Goal: Task Accomplishment & Management: Manage account settings

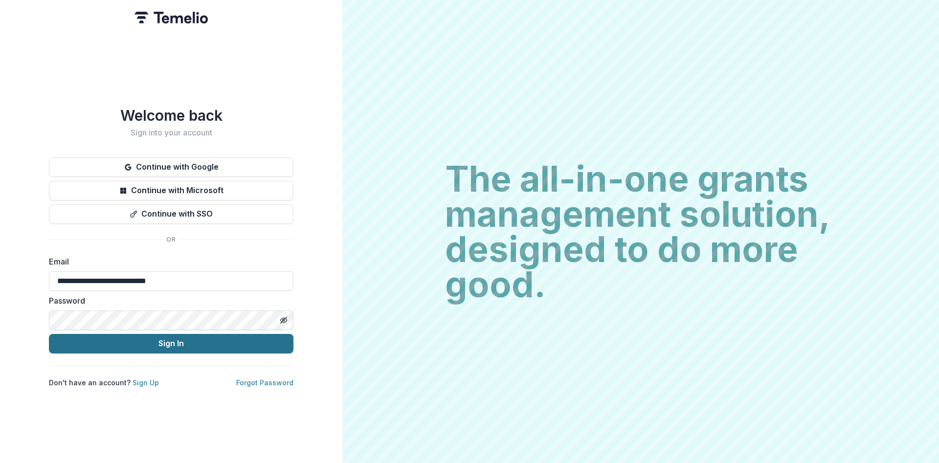
click at [189, 341] on button "Sign In" at bounding box center [171, 344] width 244 height 20
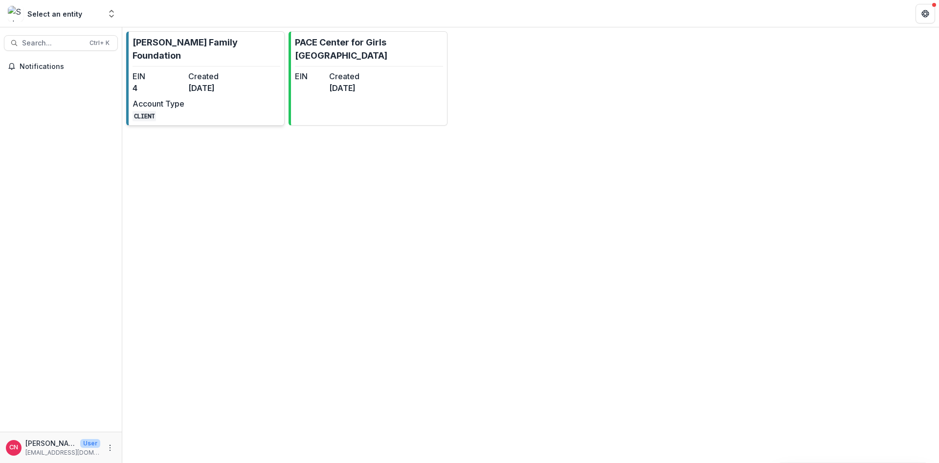
click at [180, 55] on link "[PERSON_NAME] Family Foundation EIN 4 Created [DATE] Account Type CLIENT" at bounding box center [205, 78] width 158 height 94
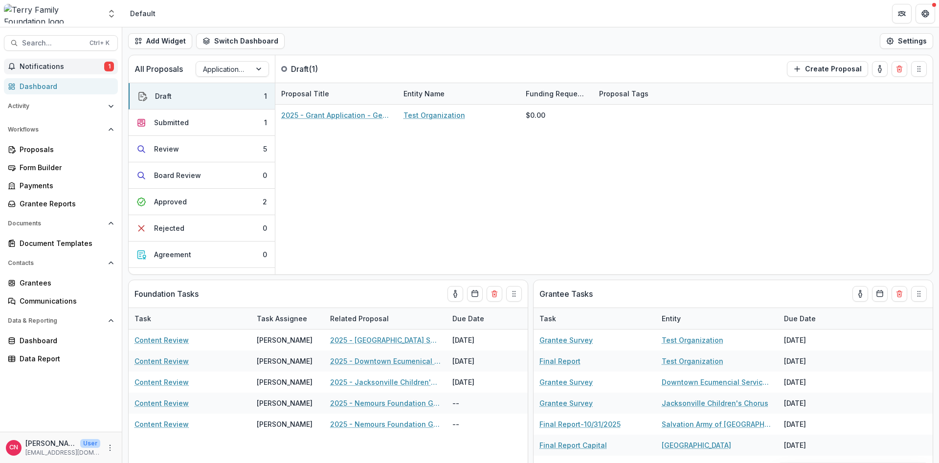
click at [49, 67] on span "Notifications" at bounding box center [62, 67] width 85 height 8
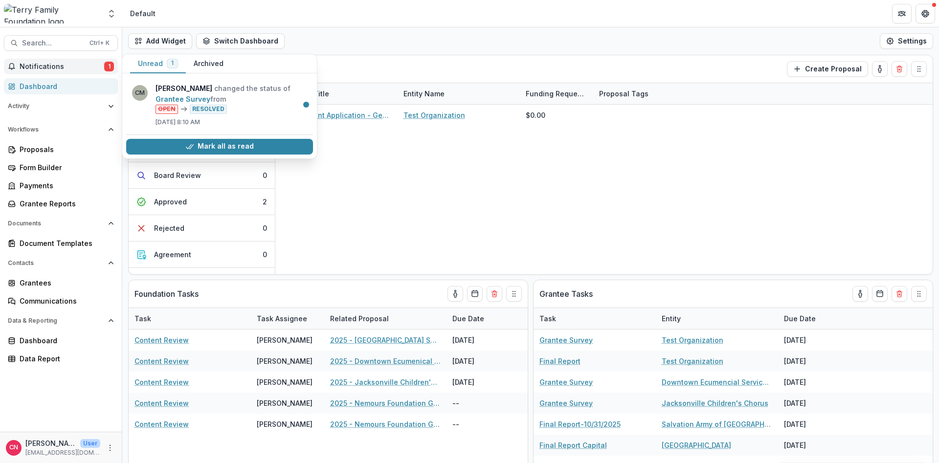
click at [34, 64] on span "Notifications" at bounding box center [62, 67] width 85 height 8
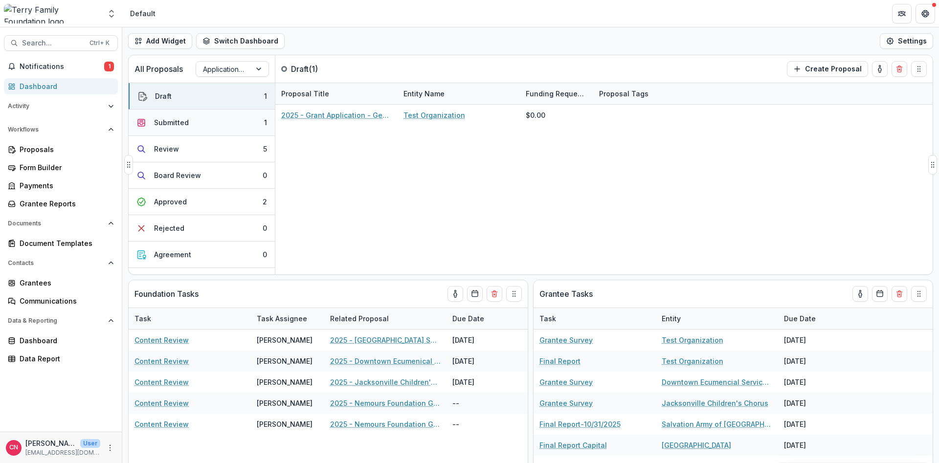
click at [172, 122] on div "Submitted" at bounding box center [171, 122] width 35 height 10
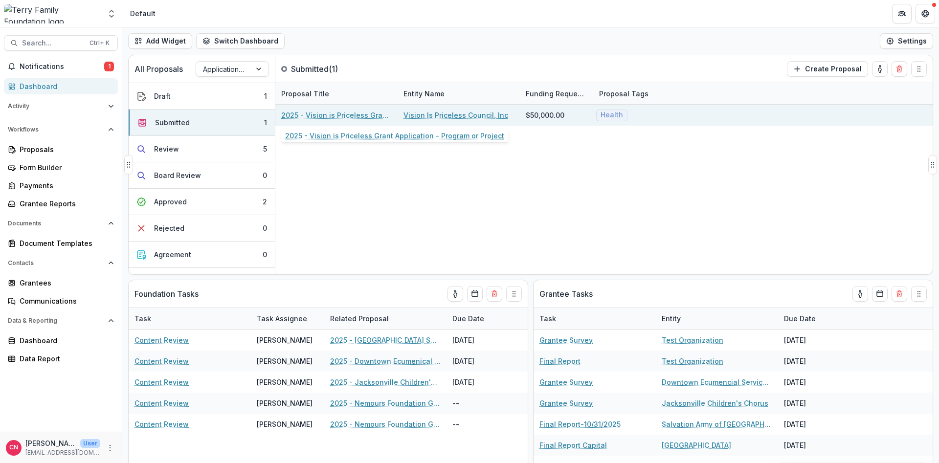
click at [366, 112] on link "2025 - Vision is Priceless Grant Application - Program or Project" at bounding box center [336, 115] width 111 height 10
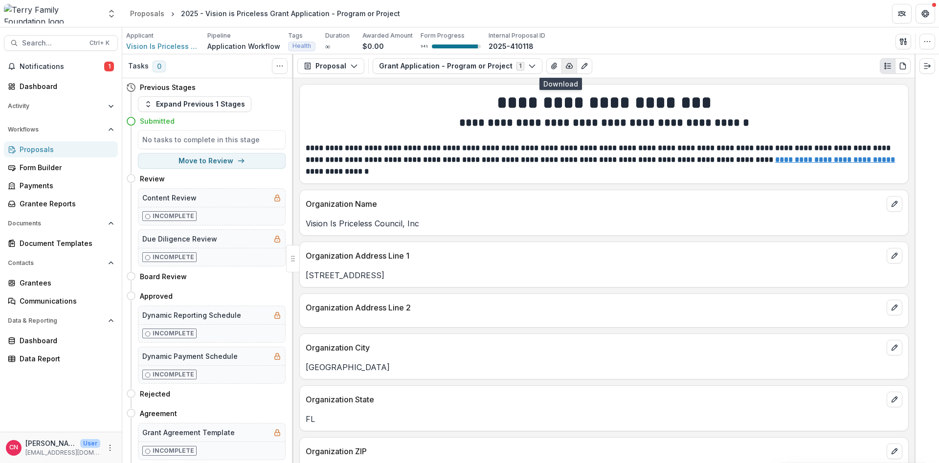
click at [565, 66] on icon "button" at bounding box center [569, 66] width 8 height 8
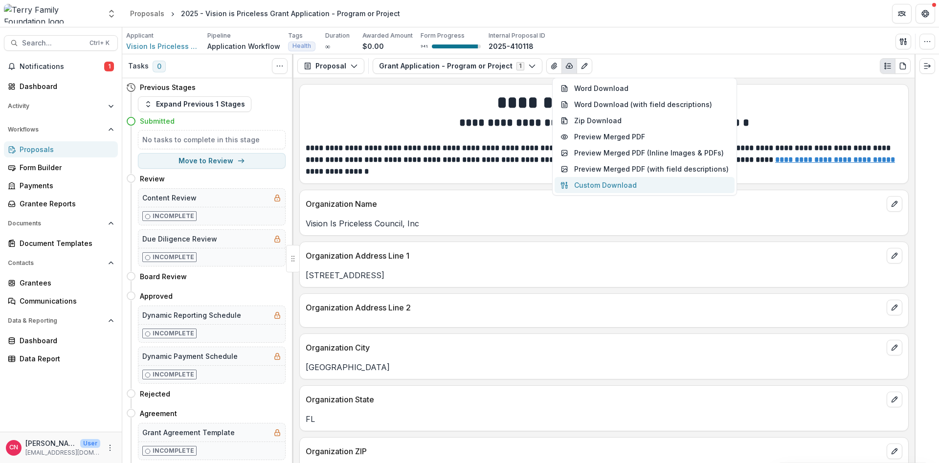
click at [605, 183] on button "Custom Download" at bounding box center [644, 185] width 180 height 16
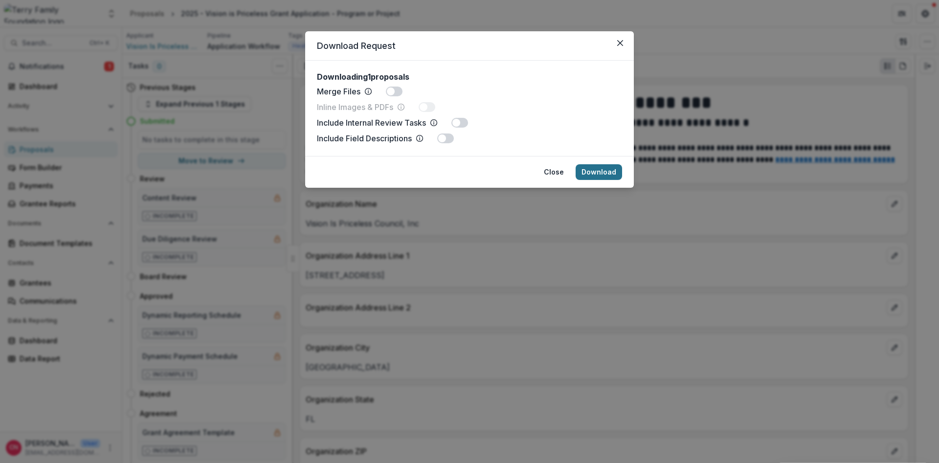
click at [607, 172] on button "Download" at bounding box center [599, 172] width 46 height 16
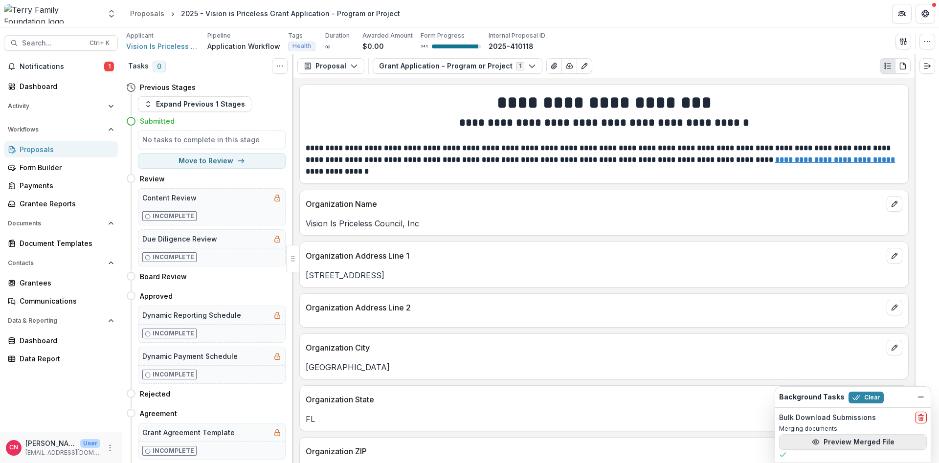
click at [858, 441] on button "Preview Merged File" at bounding box center [853, 442] width 148 height 16
click at [829, 442] on button "Preview Merged File" at bounding box center [853, 442] width 148 height 16
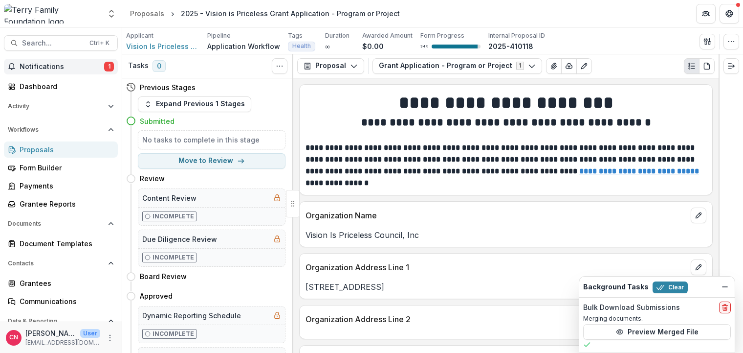
click at [37, 64] on span "Notifications" at bounding box center [62, 67] width 85 height 8
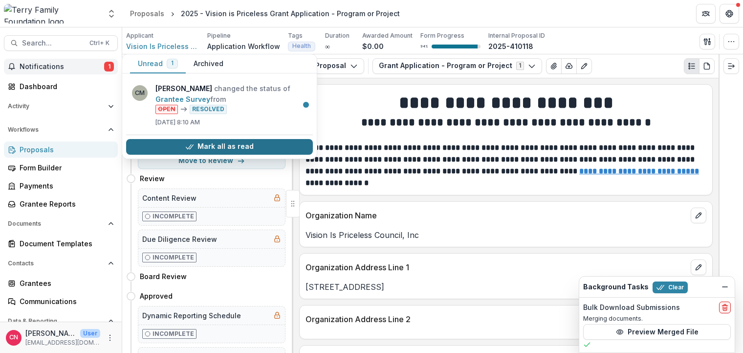
click at [214, 143] on button "Mark all as read" at bounding box center [219, 147] width 187 height 16
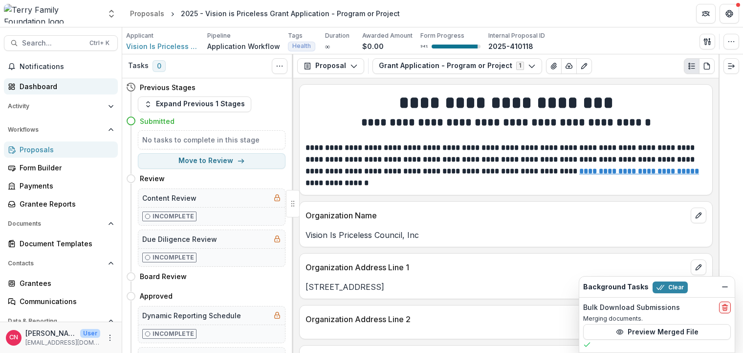
click at [40, 84] on div "Dashboard" at bounding box center [65, 86] width 90 height 10
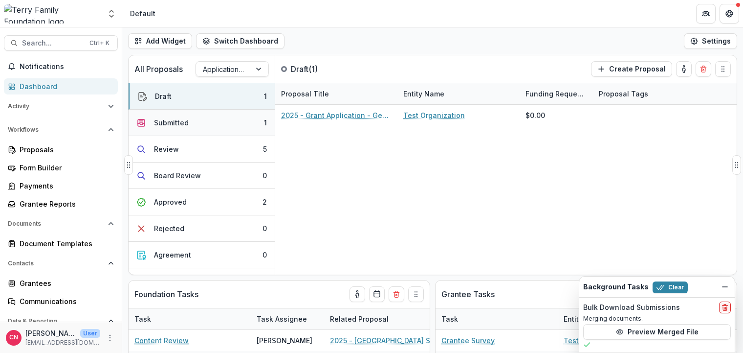
click at [174, 118] on div "Submitted" at bounding box center [171, 122] width 35 height 10
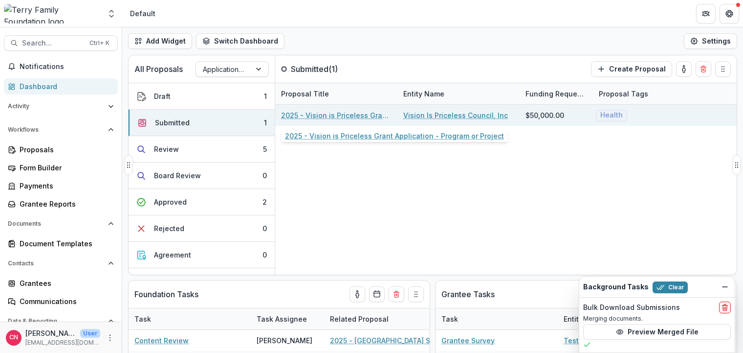
click at [366, 113] on link "2025 - Vision is Priceless Grant Application - Program or Project" at bounding box center [336, 115] width 111 height 10
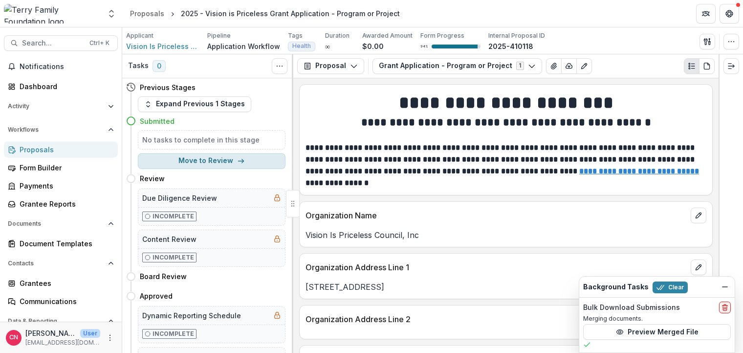
click at [203, 158] on button "Move to Review" at bounding box center [212, 161] width 148 height 16
select select "******"
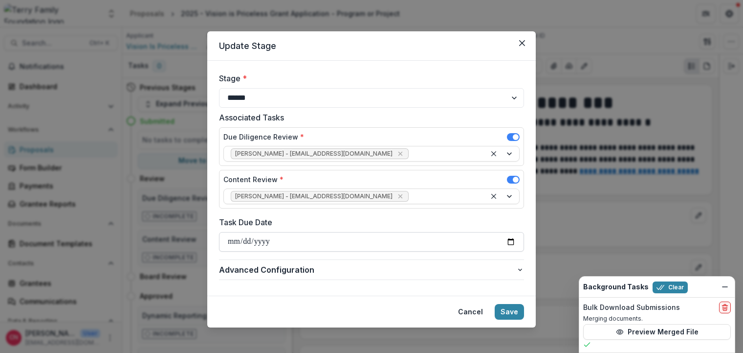
click at [233, 242] on input "Task Due Date" at bounding box center [371, 242] width 305 height 20
type input "**********"
click at [508, 309] on button "Save" at bounding box center [509, 312] width 29 height 16
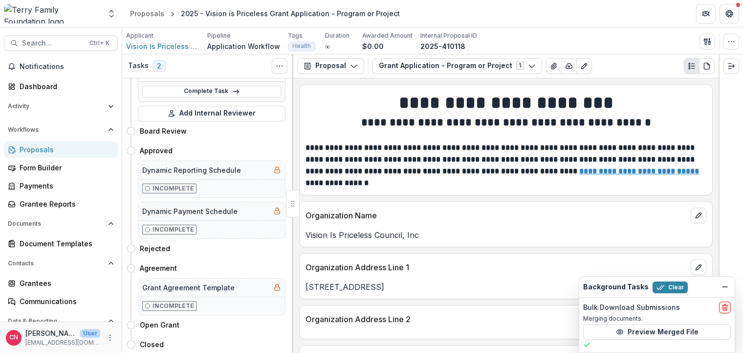
scroll to position [212, 0]
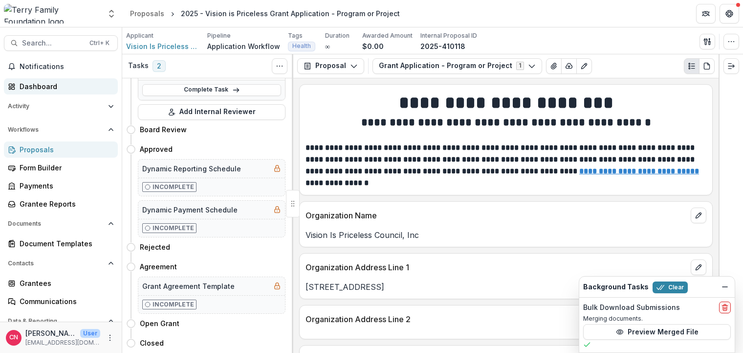
click at [32, 86] on div "Dashboard" at bounding box center [65, 86] width 90 height 10
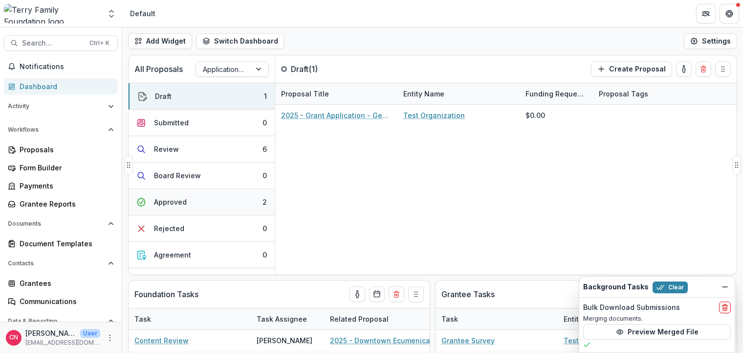
click at [165, 200] on div "Approved" at bounding box center [170, 202] width 33 height 10
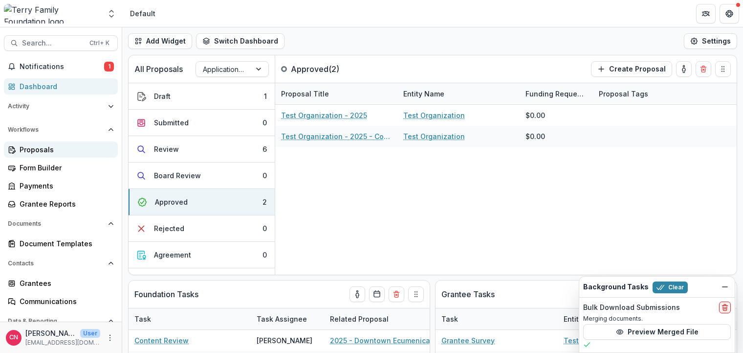
click at [57, 151] on div "Proposals" at bounding box center [65, 149] width 90 height 10
